Goal: Task Accomplishment & Management: Manage account settings

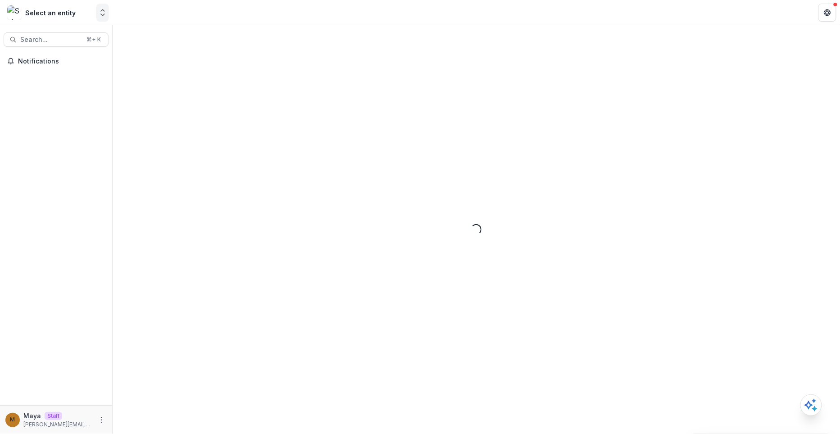
click at [103, 15] on polyline "Open entity switcher" at bounding box center [103, 15] width 4 height 2
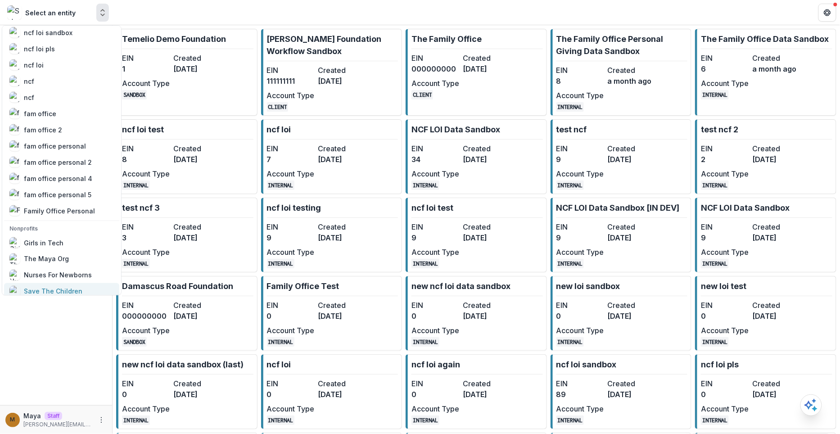
scroll to position [514, 0]
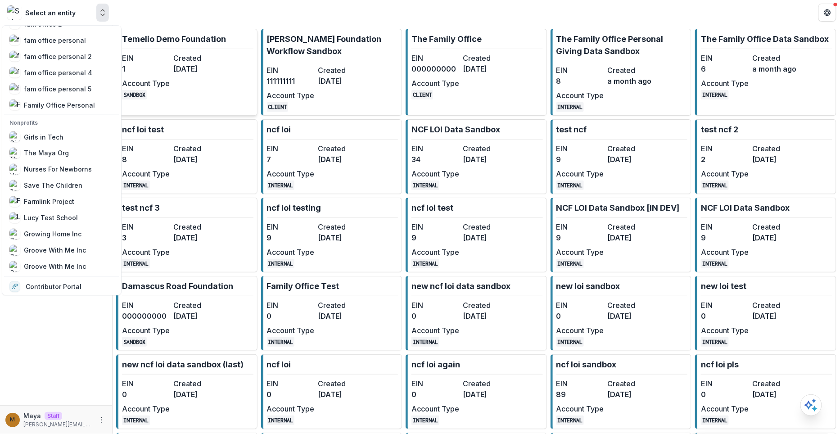
click at [196, 35] on p "Temelio Demo Foundation" at bounding box center [174, 39] width 104 height 12
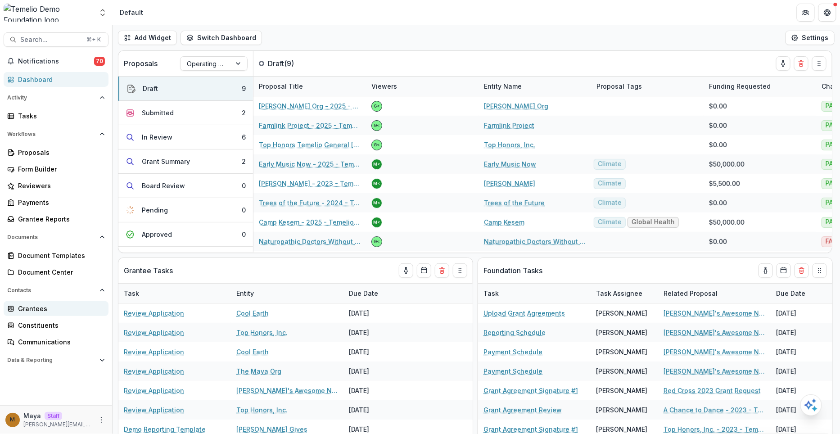
click at [32, 308] on div "Grantees" at bounding box center [59, 308] width 83 height 9
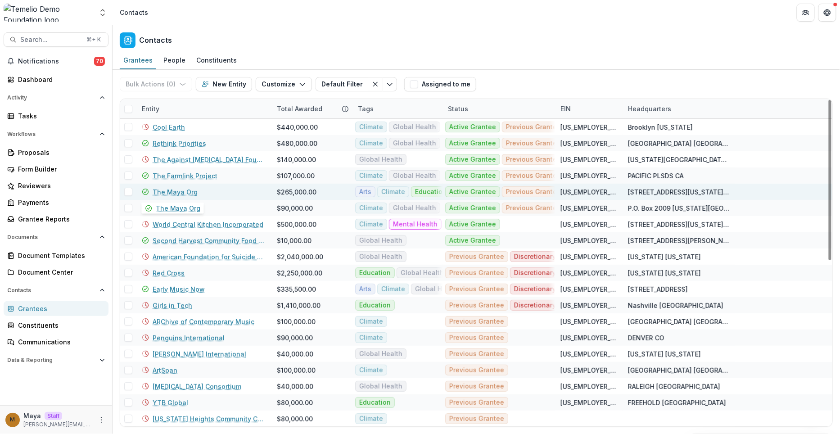
click at [177, 190] on link "The Maya Org" at bounding box center [175, 191] width 45 height 9
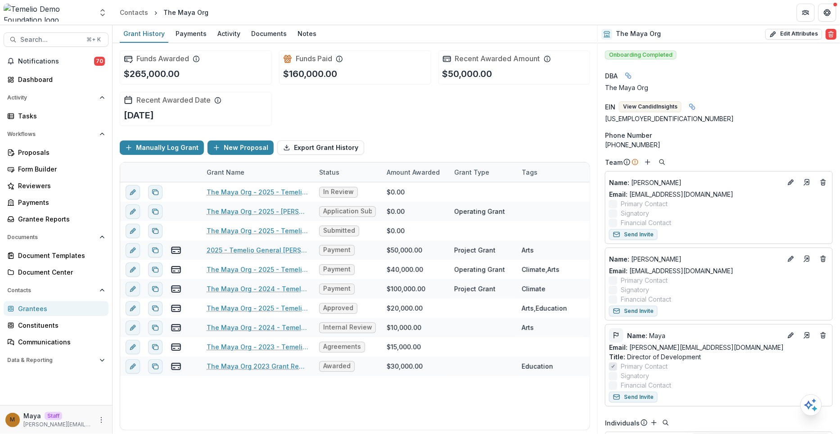
click at [617, 333] on icon "Flag" at bounding box center [616, 335] width 7 height 7
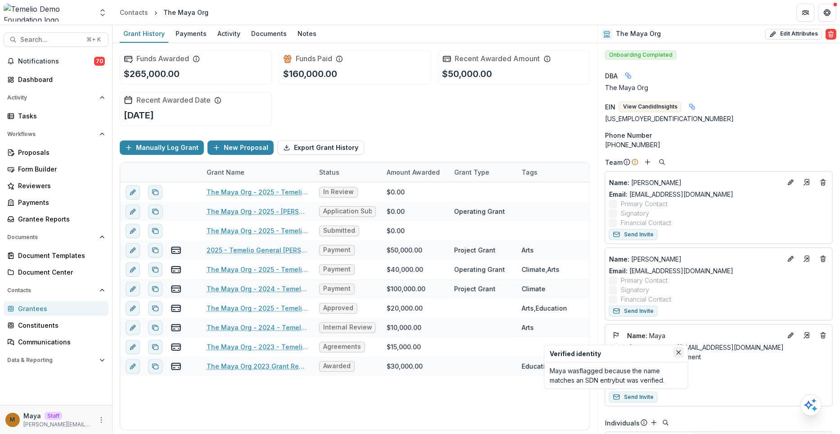
click at [676, 353] on button "Close" at bounding box center [679, 352] width 11 height 11
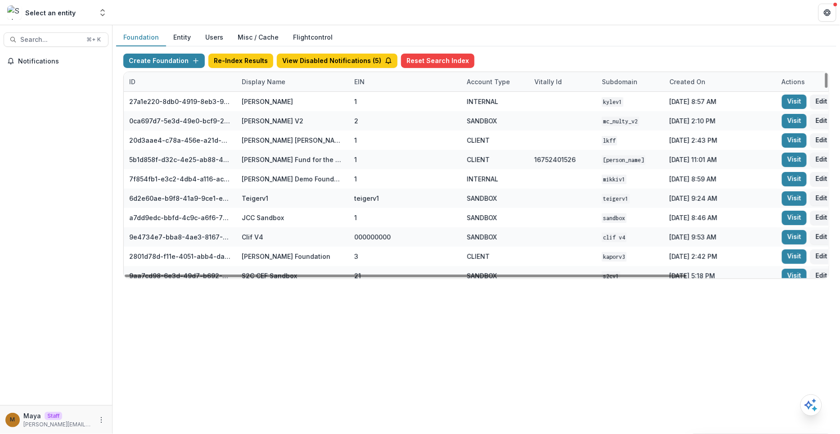
click at [255, 81] on div "Display Name" at bounding box center [263, 81] width 54 height 9
click at [321, 61] on button "View Disabled Notifications ( 5 )" at bounding box center [337, 61] width 121 height 14
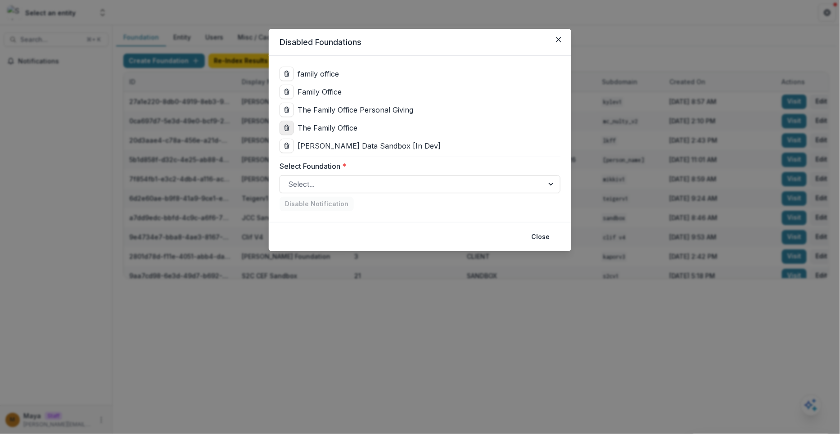
click at [285, 126] on line "delete" at bounding box center [286, 126] width 5 height 0
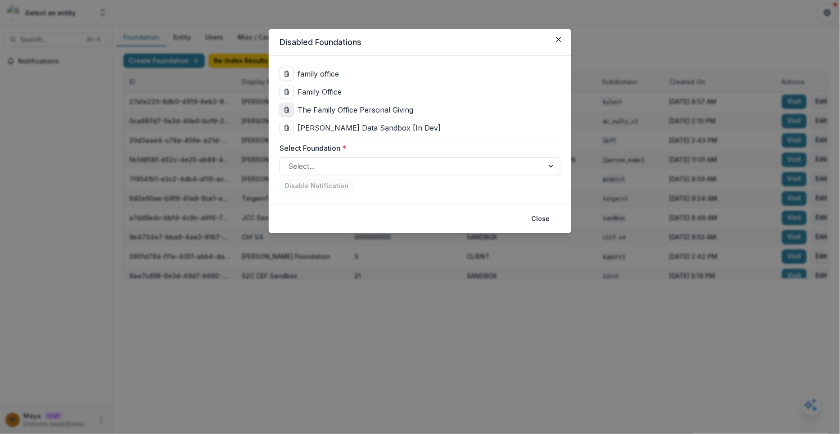
click at [286, 111] on icon "delete" at bounding box center [286, 109] width 7 height 7
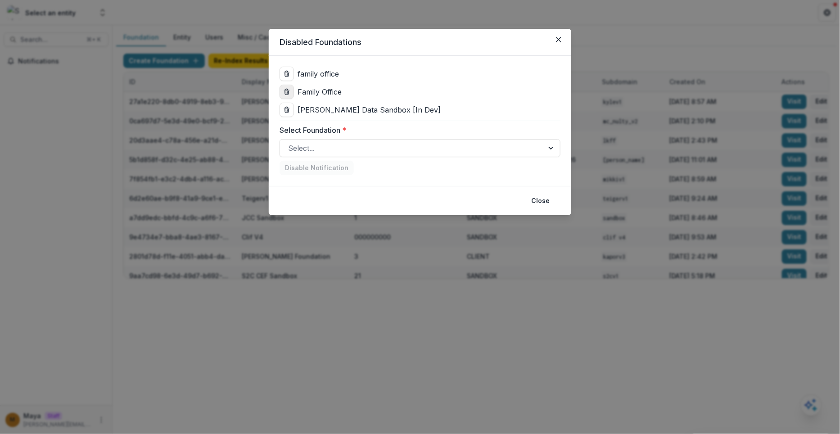
click at [286, 90] on icon "delete" at bounding box center [286, 91] width 7 height 7
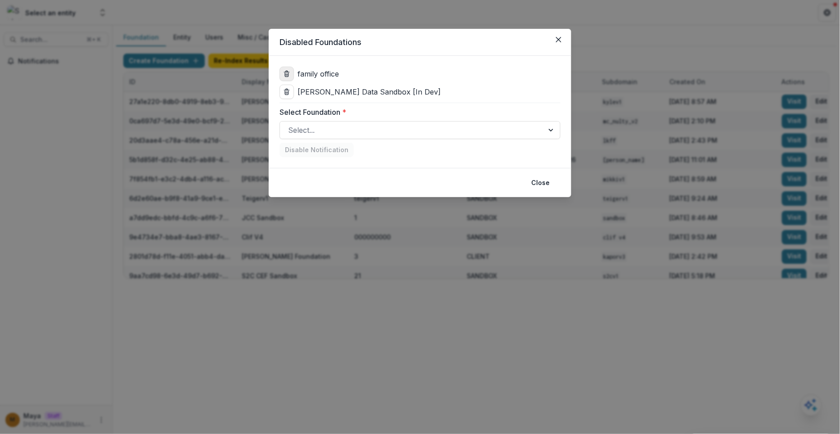
click at [286, 77] on icon "delete" at bounding box center [286, 73] width 7 height 7
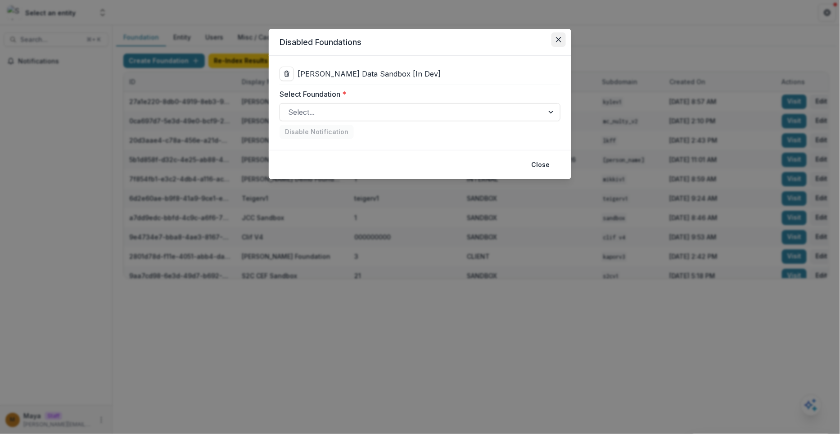
click at [562, 41] on button "Close" at bounding box center [559, 39] width 14 height 14
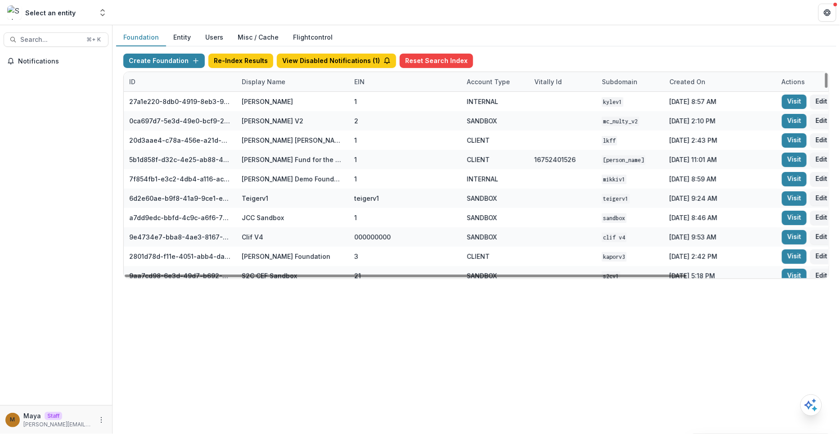
click at [293, 89] on div "Display Name" at bounding box center [292, 81] width 113 height 19
click at [285, 95] on input at bounding box center [292, 101] width 108 height 14
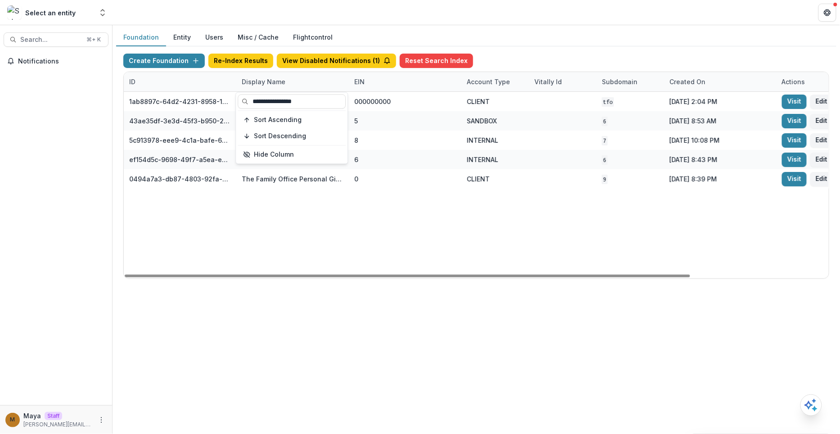
type input "**********"
click at [566, 46] on div "Create Foundation Re-Index Results View Disabled Notifications ( 1 ) Reset Sear…" at bounding box center [476, 166] width 721 height 240
